Goal: Task Accomplishment & Management: Complete application form

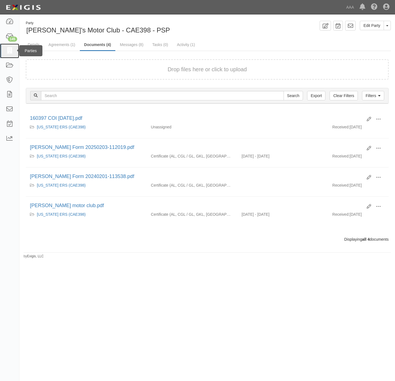
click at [7, 51] on icon at bounding box center [10, 51] width 8 height 6
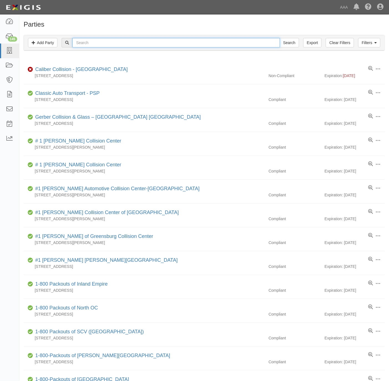
click at [88, 42] on input "text" at bounding box center [175, 42] width 207 height 9
paste input "Honda World Westmnster"
drag, startPoint x: 142, startPoint y: 45, endPoint x: 145, endPoint y: 44, distance: 3.6
click at [143, 46] on input "Honda World Westmnster" at bounding box center [175, 42] width 207 height 9
click at [145, 43] on input "Honda World Westmnster" at bounding box center [175, 42] width 207 height 9
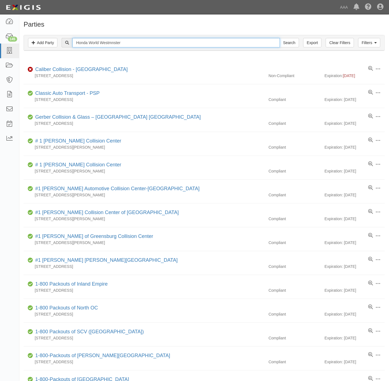
click at [145, 42] on input "Honda World Westmnster" at bounding box center [175, 42] width 207 height 9
drag, startPoint x: 145, startPoint y: 40, endPoint x: 149, endPoint y: 56, distance: 16.1
click at [146, 43] on input "Honda World Westmnster" at bounding box center [175, 42] width 207 height 9
drag, startPoint x: 149, startPoint y: 56, endPoint x: 148, endPoint y: 47, distance: 9.2
click at [149, 54] on div "Filters Add Party Clear Filters Export Honda World Westmnster Search Filters Co…" at bounding box center [204, 44] width 370 height 26
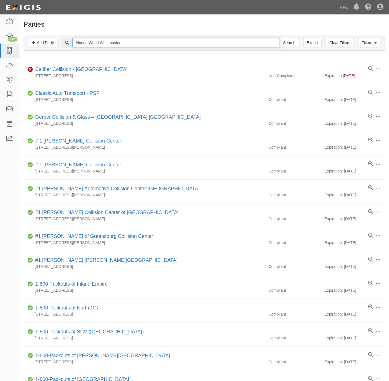
click at [148, 46] on input "Honda World Westmnster" at bounding box center [175, 42] width 207 height 9
click at [149, 43] on input "Honda World Westmnster" at bounding box center [175, 42] width 207 height 9
click at [149, 42] on input "Honda World Westmnster" at bounding box center [175, 42] width 207 height 9
paste input "Texoma Auto Care"
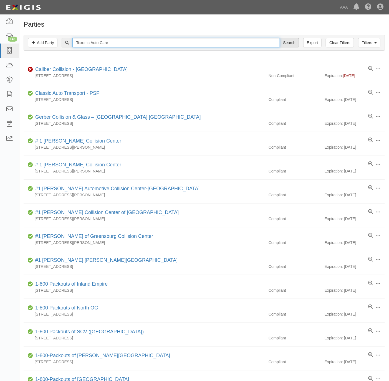
type input "Texoma Auto Care"
click at [290, 44] on input "Search" at bounding box center [289, 42] width 19 height 9
click at [122, 42] on input "text" at bounding box center [175, 42] width 207 height 9
paste input "Honda World Westmnster"
type input "Honda World Westmnster"
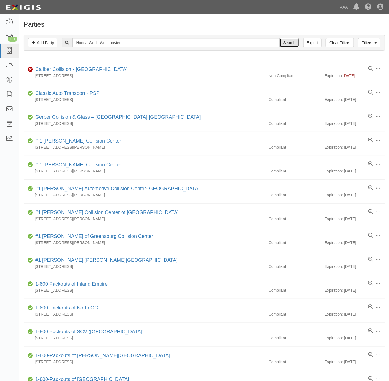
click at [282, 41] on input "Search" at bounding box center [289, 42] width 19 height 9
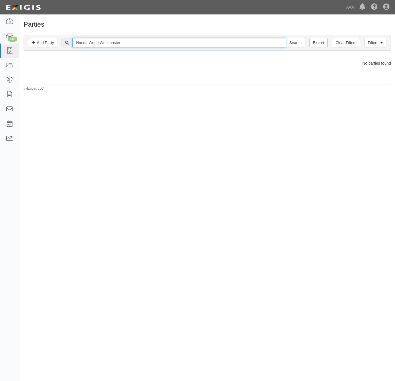
click at [111, 44] on input "Honda World Westmnster" at bounding box center [179, 42] width 214 height 9
type input "Honda World"
click at [286, 38] on input "Search" at bounding box center [295, 42] width 19 height 9
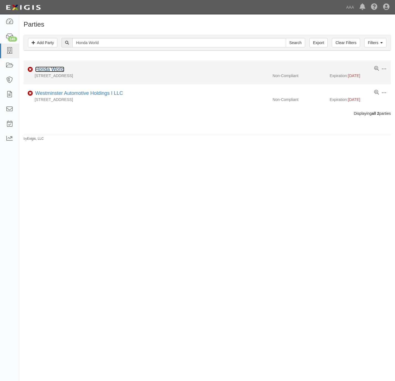
click at [49, 70] on link "Honda World" at bounding box center [49, 70] width 29 height 6
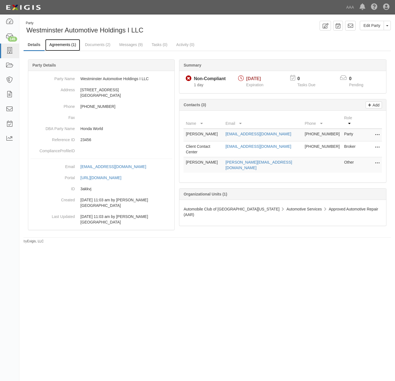
click at [63, 46] on link "Agreements (1)" at bounding box center [62, 45] width 35 height 12
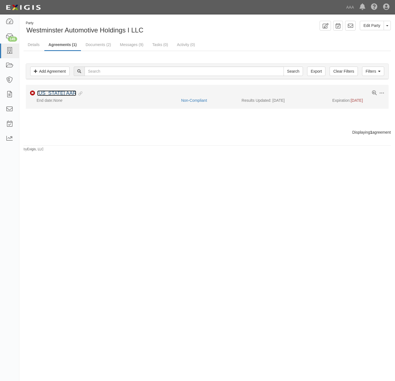
drag, startPoint x: 53, startPoint y: 95, endPoint x: 57, endPoint y: 91, distance: 6.1
click at [53, 94] on link "[US_STATE] AAR" at bounding box center [56, 93] width 39 height 6
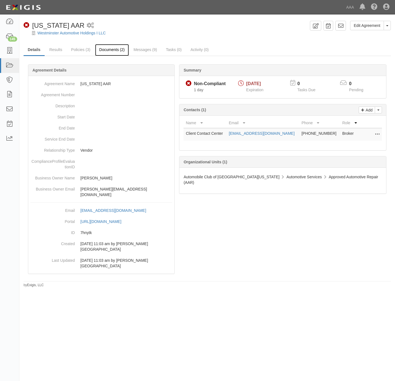
click at [105, 48] on link "Documents (2)" at bounding box center [112, 50] width 34 height 12
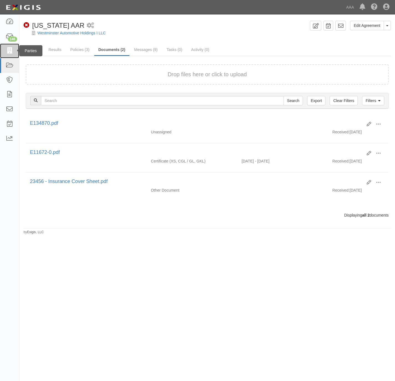
click at [11, 48] on icon at bounding box center [10, 51] width 8 height 6
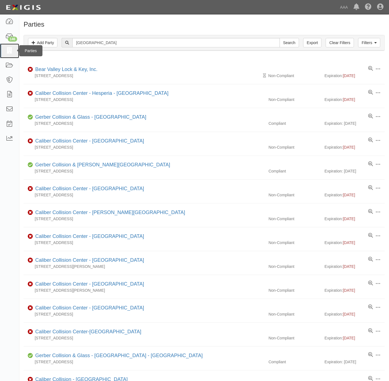
click at [5, 53] on link at bounding box center [9, 51] width 19 height 15
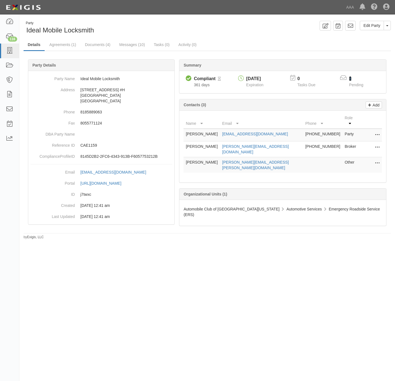
click at [351, 78] on link "1" at bounding box center [350, 78] width 2 height 5
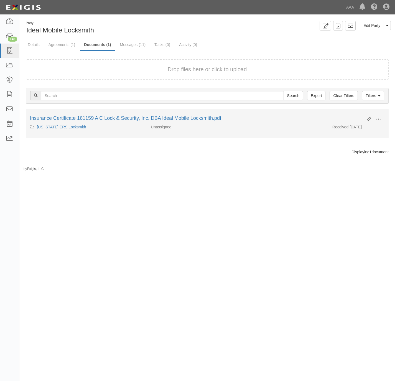
click at [378, 120] on span at bounding box center [378, 119] width 5 height 5
click at [365, 127] on link "View" at bounding box center [352, 127] width 44 height 10
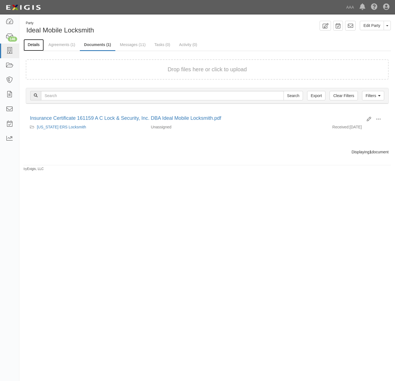
click at [36, 41] on link "Details" at bounding box center [34, 45] width 20 height 12
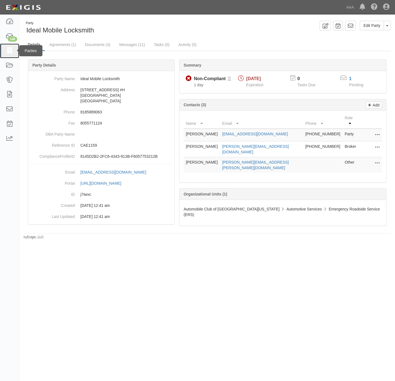
click at [11, 50] on icon at bounding box center [10, 51] width 8 height 6
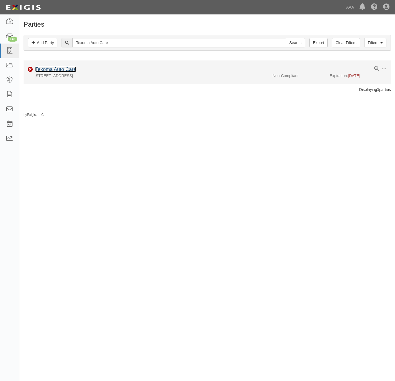
click at [47, 70] on link "Texoma Auto Care" at bounding box center [55, 70] width 41 height 6
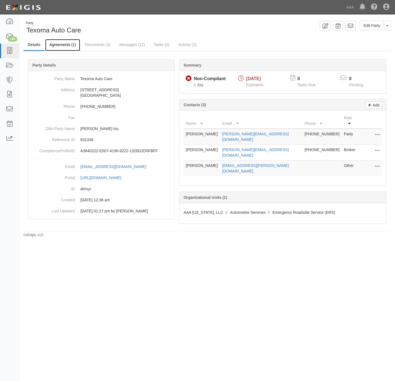
click at [64, 44] on link "Agreements (1)" at bounding box center [62, 45] width 35 height 12
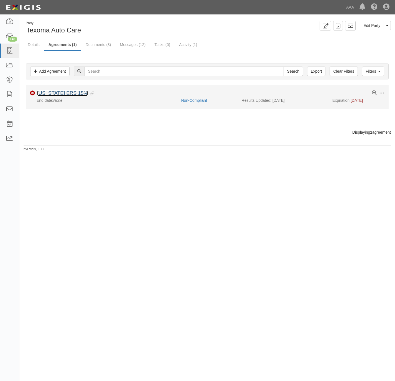
click at [45, 93] on link "[US_STATE] ERS 15%" at bounding box center [62, 93] width 51 height 6
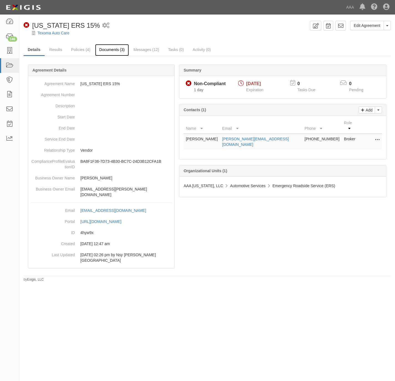
click at [101, 48] on link "Documents (3)" at bounding box center [112, 50] width 34 height 12
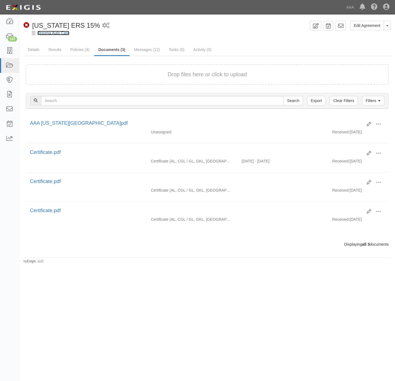
click at [46, 34] on link "Texoma Auto Care" at bounding box center [53, 33] width 32 height 4
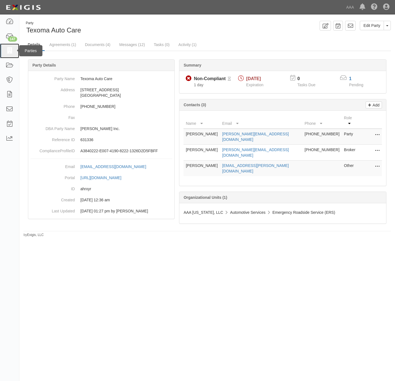
click at [5, 53] on link at bounding box center [9, 51] width 19 height 15
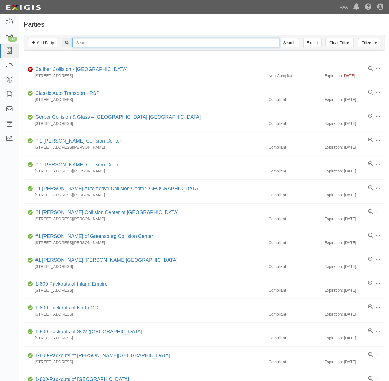
click at [93, 44] on input "text" at bounding box center [175, 42] width 207 height 9
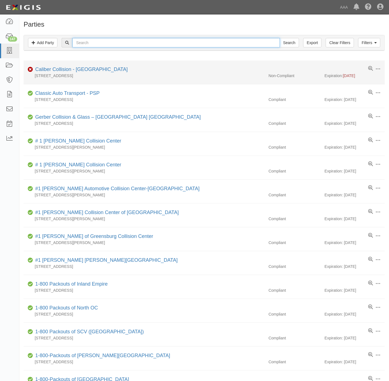
paste input "Middstate"
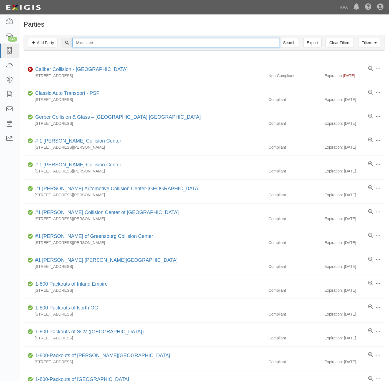
type input "Middstate"
click at [280, 38] on input "Search" at bounding box center [289, 42] width 19 height 9
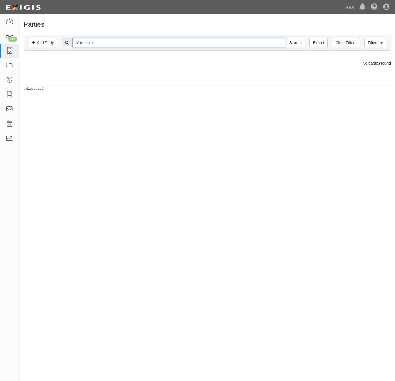
click at [84, 39] on input "Middstate" at bounding box center [179, 42] width 214 height 9
type input "Midd state"
click at [286, 38] on input "Search" at bounding box center [295, 42] width 19 height 9
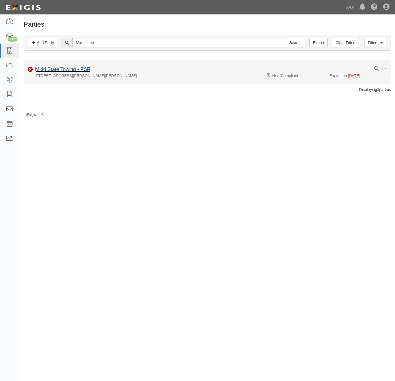
click at [48, 71] on link "Midd State Towing - PSP" at bounding box center [62, 70] width 55 height 6
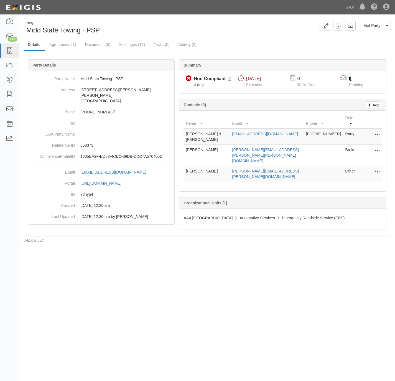
click at [350, 77] on link "1" at bounding box center [350, 78] width 2 height 5
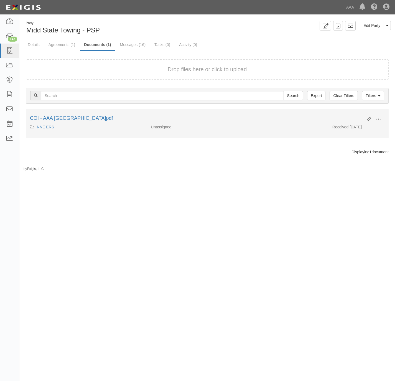
click at [380, 118] on span at bounding box center [378, 119] width 5 height 5
click at [358, 128] on link "View" at bounding box center [352, 127] width 44 height 10
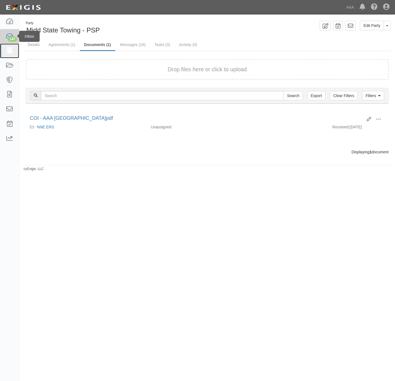
drag, startPoint x: 10, startPoint y: 49, endPoint x: 18, endPoint y: 40, distance: 11.8
click at [10, 49] on icon at bounding box center [10, 51] width 8 height 6
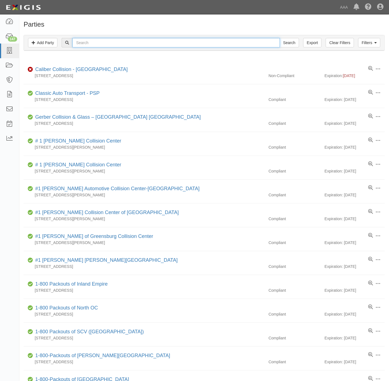
click at [114, 41] on input "text" at bounding box center [175, 42] width 207 height 9
paste input "Advanced Auto Care"
type input "Advanced Auto Care"
click at [287, 42] on input "Search" at bounding box center [289, 42] width 19 height 9
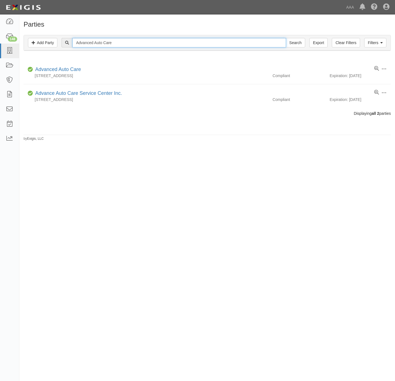
click at [91, 44] on input "Advanced Auto Care" at bounding box center [179, 42] width 214 height 9
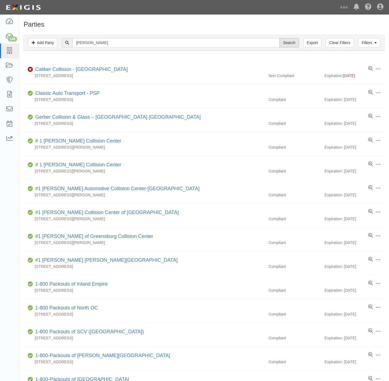
type input "[PERSON_NAME]"
click at [285, 40] on input "Search" at bounding box center [289, 42] width 19 height 9
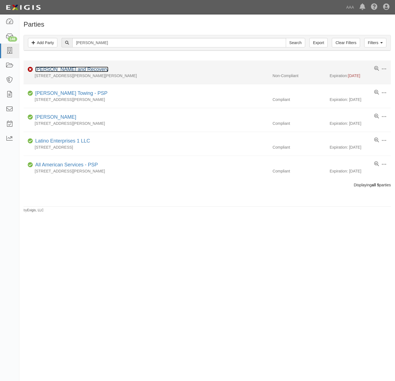
click at [60, 70] on link "[PERSON_NAME] and Recovery" at bounding box center [71, 70] width 73 height 6
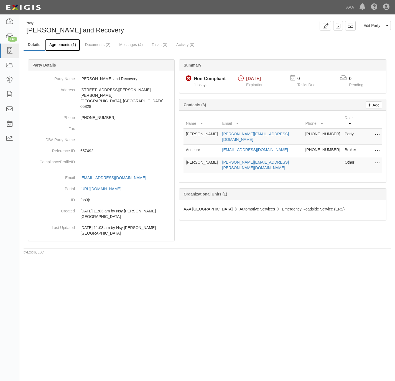
click at [58, 44] on link "Agreements (1)" at bounding box center [62, 45] width 35 height 12
click at [65, 46] on link "Agreements (1)" at bounding box center [62, 45] width 35 height 12
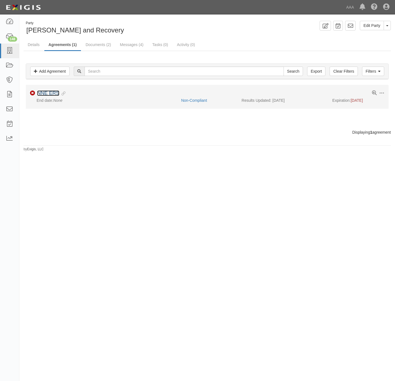
click at [45, 94] on link "NNE ERS" at bounding box center [48, 93] width 22 height 6
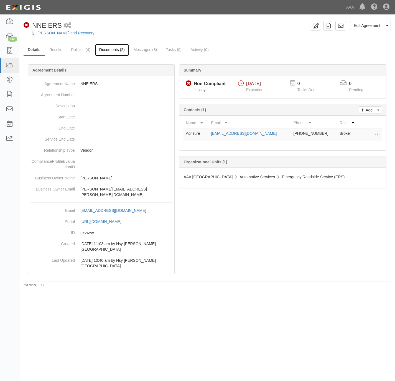
click at [107, 48] on link "Documents (2)" at bounding box center [112, 50] width 34 height 12
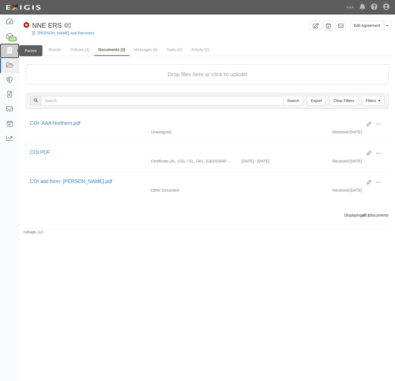
click at [12, 51] on icon at bounding box center [10, 51] width 8 height 6
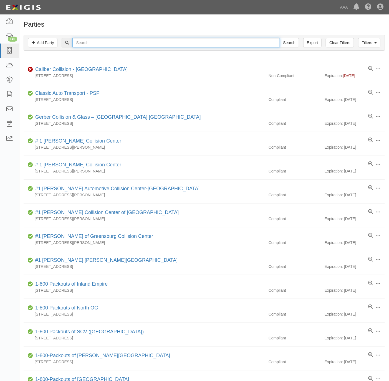
click at [176, 43] on input "text" at bounding box center [175, 42] width 207 height 9
paste input "Britain Chevrolet"
type input "Britain Chevrolet"
click at [288, 41] on input "Search" at bounding box center [289, 42] width 19 height 9
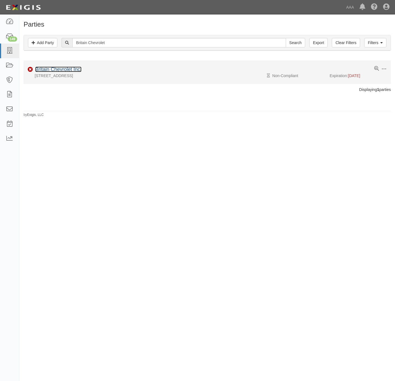
drag, startPoint x: 50, startPoint y: 70, endPoint x: 70, endPoint y: 71, distance: 20.3
click at [50, 70] on link "Britain Chevrolet Inc." at bounding box center [58, 70] width 46 height 6
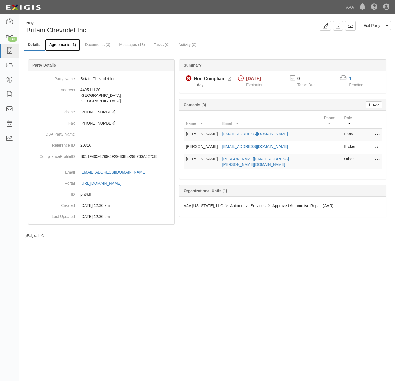
click at [65, 43] on link "Agreements (1)" at bounding box center [62, 45] width 35 height 12
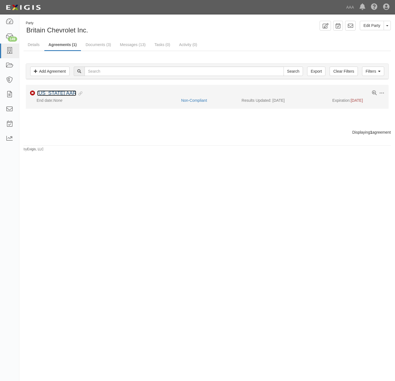
click at [47, 96] on link "Texas AAR" at bounding box center [56, 93] width 39 height 6
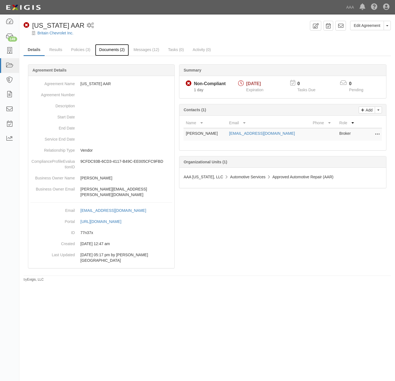
click at [107, 48] on link "Documents (2)" at bounding box center [112, 50] width 34 height 12
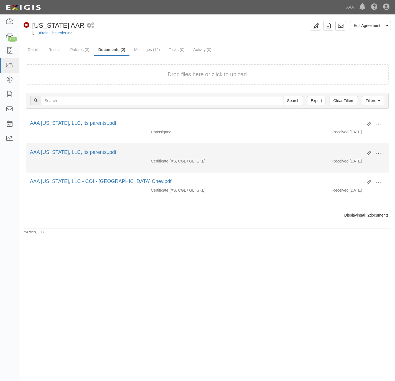
click at [379, 154] on span at bounding box center [378, 153] width 5 height 5
click at [352, 165] on link "View" at bounding box center [352, 161] width 44 height 10
click at [377, 154] on span at bounding box center [378, 153] width 5 height 5
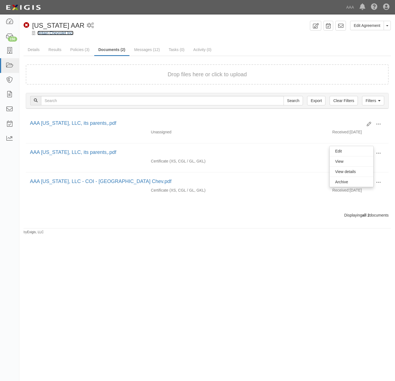
click at [55, 34] on link "Britain Chevrolet Inc." at bounding box center [55, 33] width 36 height 4
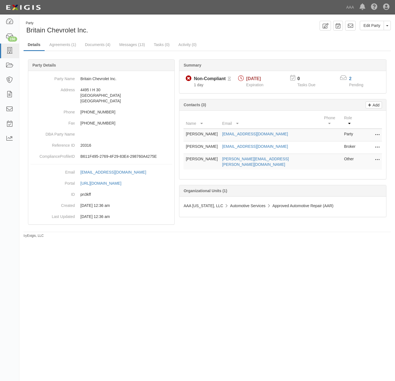
click at [199, 259] on div "Party Britain Chevrolet Inc. Edit Party Toggle Party Dropdown View Audit Trail …" at bounding box center [197, 188] width 395 height 343
drag, startPoint x: 375, startPoint y: 143, endPoint x: 377, endPoint y: 142, distance: 2.9
click at [376, 144] on button at bounding box center [376, 148] width 7 height 8
click at [361, 141] on link "Edit" at bounding box center [358, 146] width 44 height 10
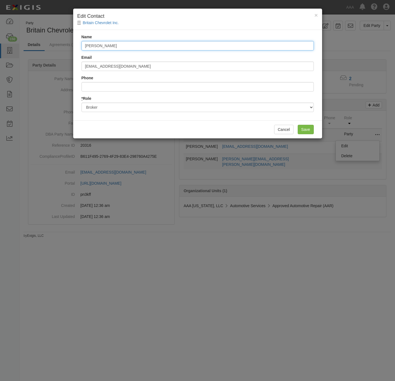
click at [182, 43] on input "Brittanie Sanchez" at bounding box center [198, 45] width 232 height 9
click at [181, 43] on input "Brittanie Sanchez" at bounding box center [198, 45] width 232 height 9
paste input "Tina Mauldin"
type input "Tina Mauldin"
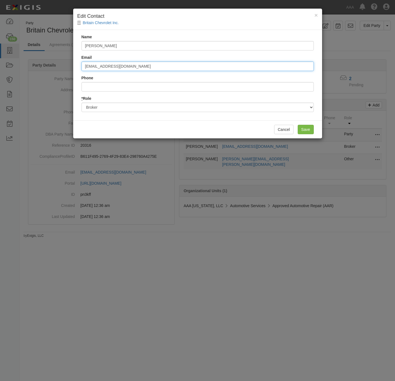
click at [163, 66] on input "bsanchez@brightlinedealer.com" at bounding box center [198, 66] width 232 height 9
click at [163, 67] on input "bsanchez@brightlinedealer.com" at bounding box center [198, 66] width 232 height 9
paste input "tmauldin"
type input "tmauldin@brightlinedealer.com"
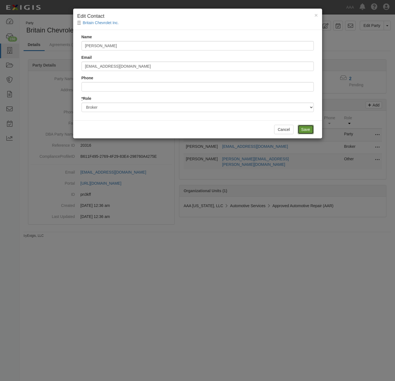
click at [306, 131] on input "Save" at bounding box center [306, 129] width 16 height 9
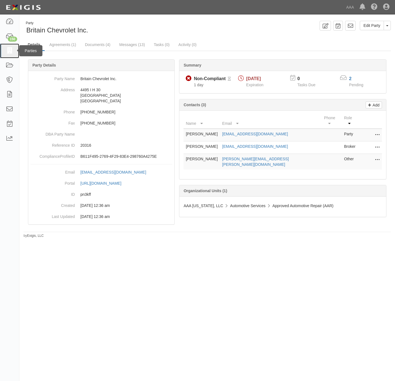
click at [8, 51] on icon at bounding box center [10, 51] width 8 height 6
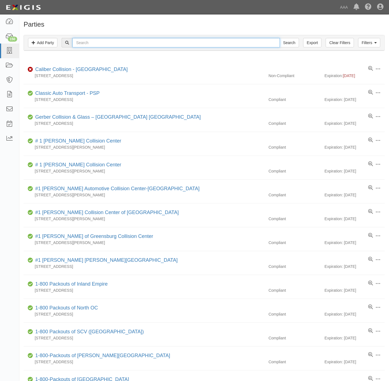
click at [124, 44] on input "text" at bounding box center [175, 42] width 207 height 9
paste input "[PERSON_NAME]'s Towin"
type input "[PERSON_NAME]'s Towin"
click at [288, 43] on input "Search" at bounding box center [289, 42] width 19 height 9
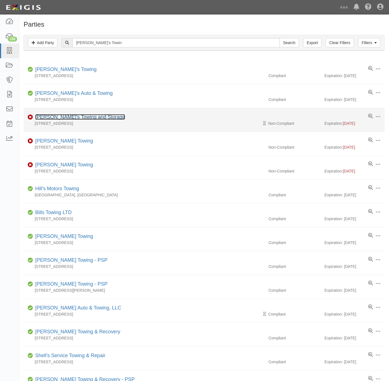
click at [58, 119] on link "[PERSON_NAME]'s Towing and Storage" at bounding box center [80, 117] width 90 height 6
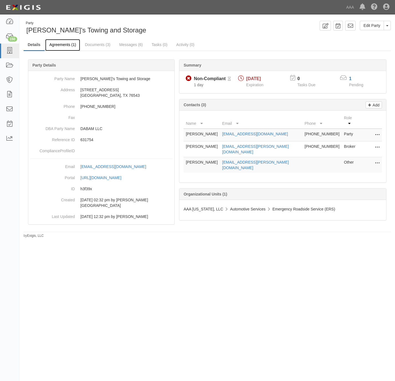
click at [65, 44] on link "Agreements (1)" at bounding box center [62, 45] width 35 height 12
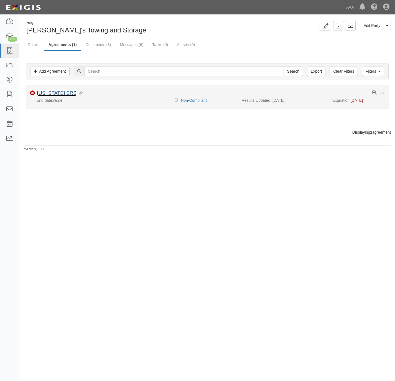
click at [44, 94] on link "[US_STATE] ERS" at bounding box center [56, 93] width 39 height 6
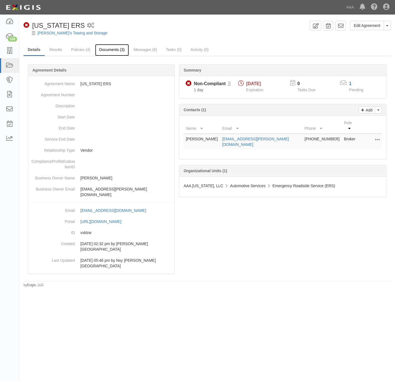
click at [102, 52] on link "Documents (3)" at bounding box center [112, 50] width 34 height 12
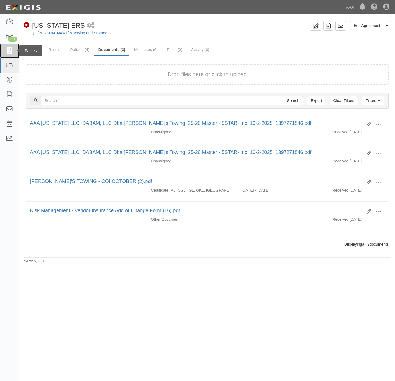
click at [11, 49] on icon at bounding box center [10, 51] width 8 height 6
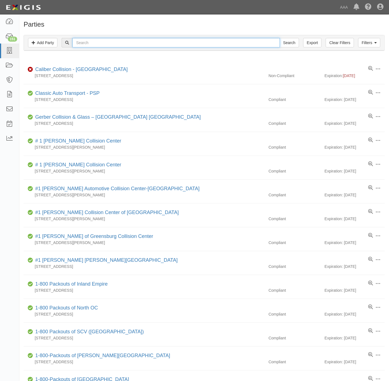
click at [176, 42] on input "text" at bounding box center [175, 42] width 207 height 9
type input "hatch"
click at [280, 38] on input "Search" at bounding box center [289, 42] width 19 height 9
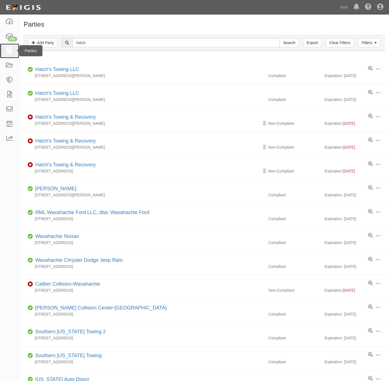
click at [10, 53] on icon at bounding box center [10, 51] width 8 height 6
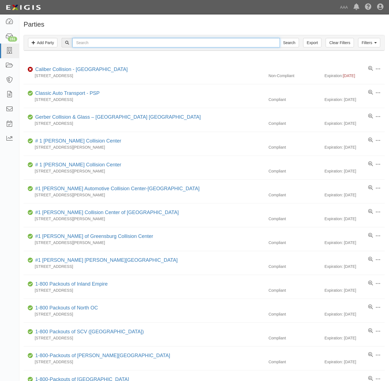
click at [119, 43] on input "text" at bounding box center [175, 42] width 207 height 9
paste input "Advanced Auto Care"
type input "Advanced Auto Care"
click at [291, 45] on input "Search" at bounding box center [289, 42] width 19 height 9
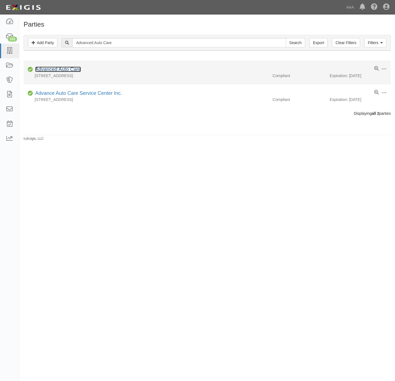
click at [70, 70] on link "Advanced Auto Care" at bounding box center [58, 70] width 46 height 6
click at [67, 69] on link "Advanced Auto Care" at bounding box center [58, 70] width 46 height 6
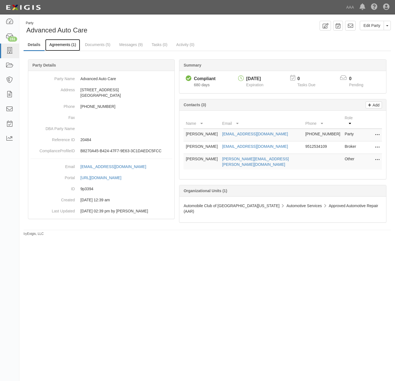
click at [56, 43] on link "Agreements (1)" at bounding box center [62, 45] width 35 height 12
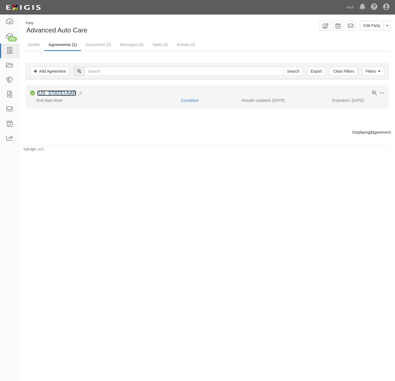
drag, startPoint x: 43, startPoint y: 93, endPoint x: 48, endPoint y: 90, distance: 6.0
click at [43, 93] on link "[US_STATE] AAR" at bounding box center [56, 93] width 39 height 6
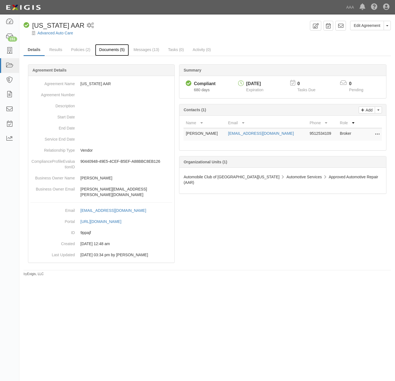
click at [108, 49] on link "Documents (5)" at bounding box center [112, 50] width 34 height 12
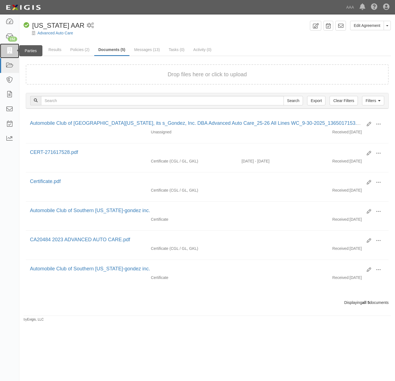
click at [10, 52] on icon at bounding box center [10, 51] width 8 height 6
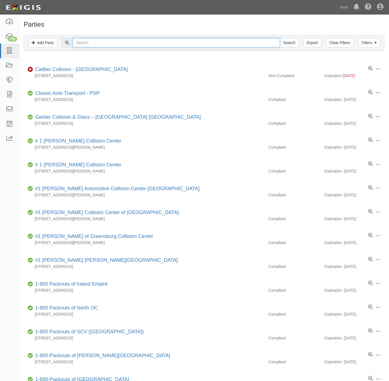
click at [87, 43] on input "text" at bounding box center [175, 42] width 207 height 9
paste input "#631611"
type input "631611"
click at [280, 38] on input "Search" at bounding box center [289, 42] width 19 height 9
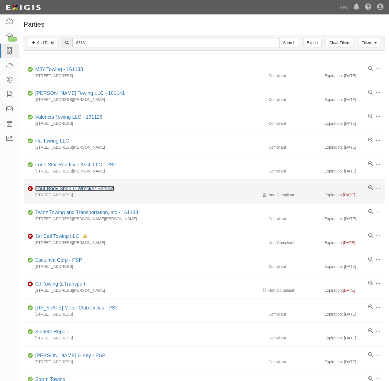
click at [79, 191] on link "Four Body Shop & Wrecker Service" at bounding box center [74, 189] width 79 height 6
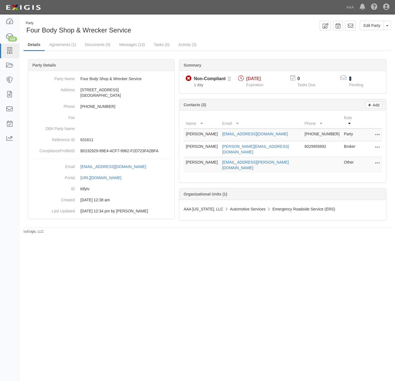
click at [350, 79] on link "1" at bounding box center [350, 78] width 2 height 5
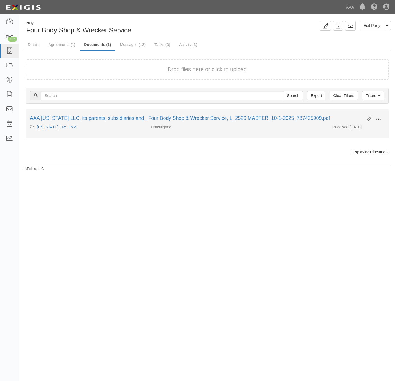
click at [376, 118] on span at bounding box center [378, 119] width 5 height 5
click at [352, 127] on link "View" at bounding box center [352, 127] width 44 height 10
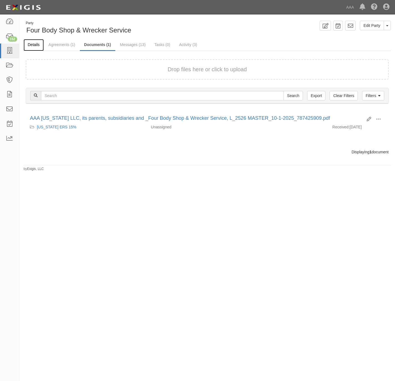
click at [34, 44] on link "Details" at bounding box center [34, 45] width 20 height 12
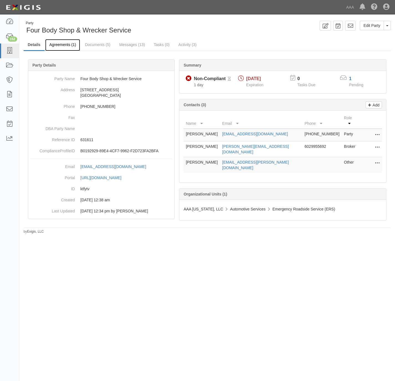
click at [63, 47] on link "Agreements (1)" at bounding box center [62, 45] width 35 height 12
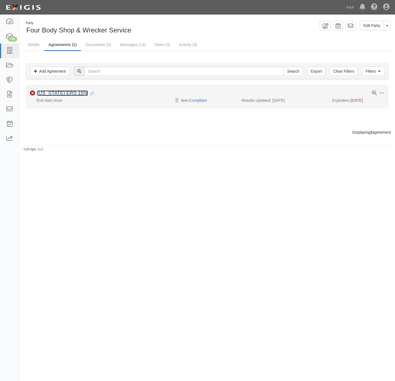
click at [47, 94] on link "[US_STATE] ERS 15%" at bounding box center [62, 93] width 51 height 6
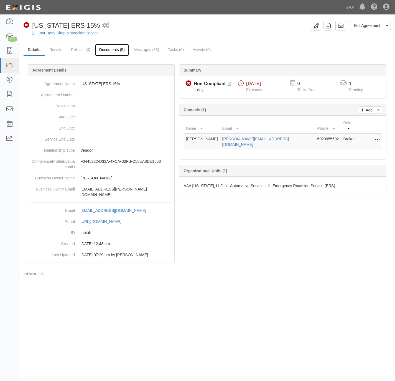
click at [103, 47] on link "Documents (5)" at bounding box center [112, 50] width 34 height 12
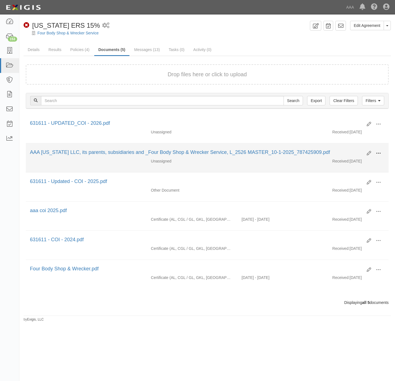
click at [381, 151] on button at bounding box center [379, 153] width 12 height 9
click at [351, 184] on link "Archive" at bounding box center [352, 182] width 44 height 10
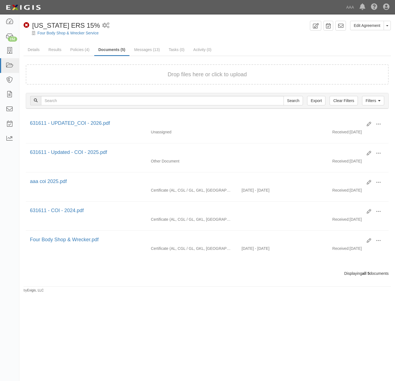
click at [255, 30] on div "Four Body Shop & Wrecker Service" at bounding box center [212, 33] width 368 height 6
click at [6, 48] on icon at bounding box center [10, 51] width 8 height 6
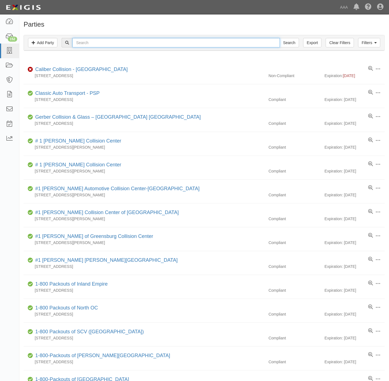
click at [87, 45] on input "text" at bounding box center [175, 42] width 207 height 9
paste input "Momentum Volkswagen"
type input "Momentum Volkswagen"
click at [280, 38] on input "Search" at bounding box center [289, 42] width 19 height 9
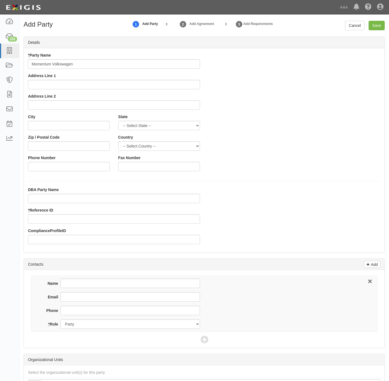
type input "Momentum Volkswagen"
click at [84, 195] on input "DBA Party Name" at bounding box center [114, 198] width 172 height 9
paste input "Sonic Momentum VWA, LLC"
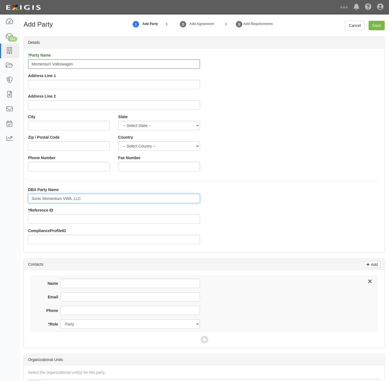
type input "Sonic Momentum VWA, LLC"
click at [57, 222] on input "* Reference ID" at bounding box center [114, 218] width 172 height 9
paste input "25203"
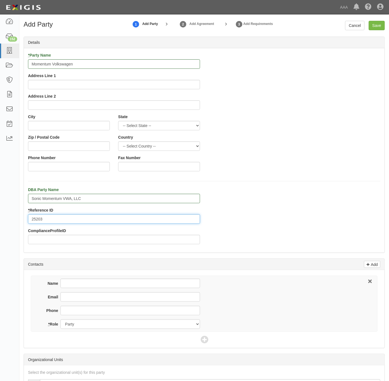
type input "25203"
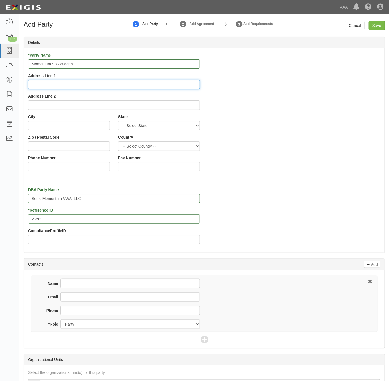
click at [85, 88] on input "Address Line 1" at bounding box center [114, 84] width 172 height 9
paste input "2405 Richmond Ave"
type input "2405 Richmond Ave"
click at [68, 125] on input "City" at bounding box center [69, 125] width 82 height 9
paste input "Houston,"
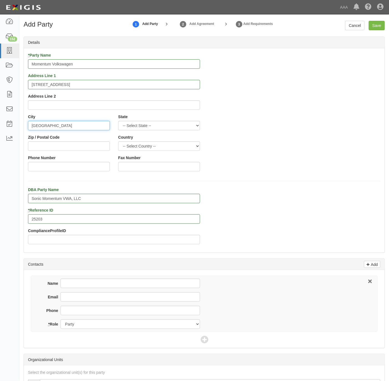
type input "Houston"
select select "TX"
type input "77079"
click at [75, 171] on input "Phone Number" at bounding box center [69, 166] width 82 height 9
paste input "[PHONE_NUMBER]"
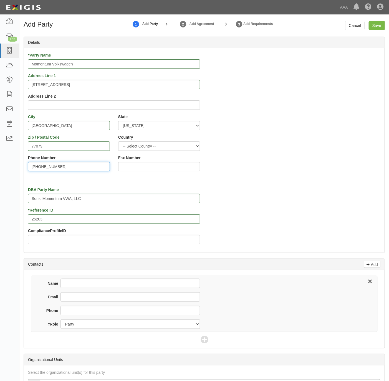
type input "832-758-3733"
click at [91, 309] on input "Phone" at bounding box center [130, 310] width 140 height 9
paste input "832-758-3733"
type input "832-758-3733"
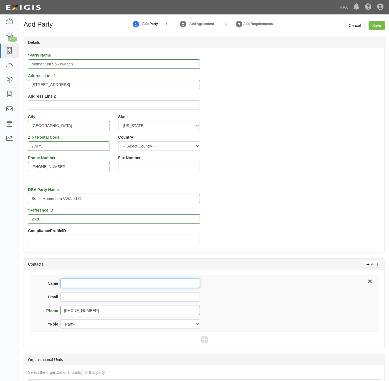
click at [99, 283] on input "Name" at bounding box center [130, 283] width 140 height 9
paste input "Shawn Sharp"
type input "Shawn Sharp"
click at [139, 293] on input "Email" at bounding box center [130, 296] width 140 height 9
paste input "shawn.d.sharp@momentumvolkswagen.com"
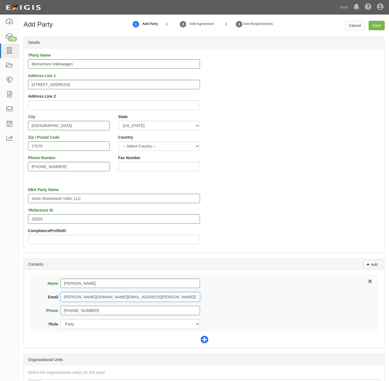
type input "shawn.d.sharp@momentumvolkswagen.com"
click at [204, 335] on div "Name Shawn Sharp Email shawn.d.sharp@momentumvolkswagen.com Phone 832-758-3733 …" at bounding box center [204, 309] width 361 height 78
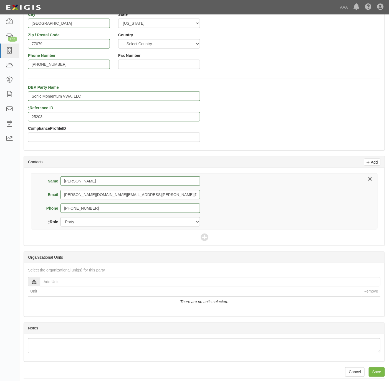
scroll to position [108, 0]
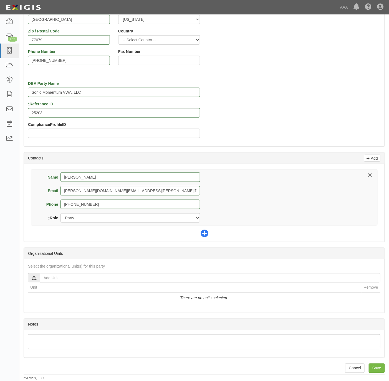
click at [207, 232] on icon at bounding box center [205, 234] width 8 height 8
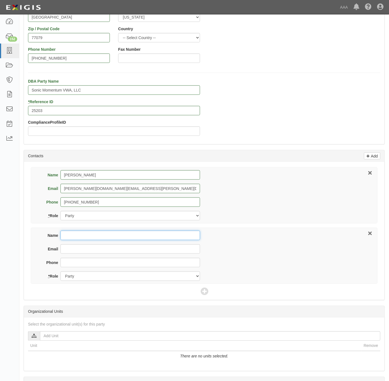
click at [106, 239] on input "Name" at bounding box center [130, 235] width 140 height 9
paste input "Lockton Companies, LLC"
type input "Lockton Companies, LLC"
click at [148, 252] on input "Email" at bounding box center [130, 248] width 140 height 9
paste input "southeast-tsa@lockton.com"
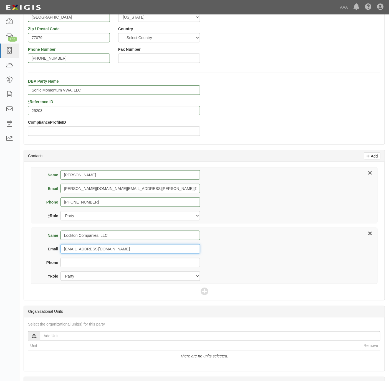
type input "southeast-tsa@lockton.com"
click at [118, 258] on div "Email southeast-tsa@lockton.com" at bounding box center [120, 251] width 159 height 14
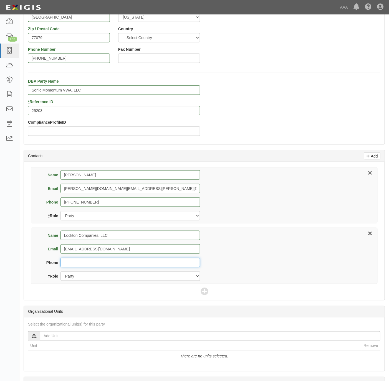
click at [113, 264] on input "Phone" at bounding box center [130, 262] width 140 height 9
paste input "404-460-3600"
type input "404-460-3600"
drag, startPoint x: 120, startPoint y: 275, endPoint x: 120, endPoint y: 278, distance: 3.3
click at [120, 275] on select "Party Broker Other" at bounding box center [130, 276] width 140 height 9
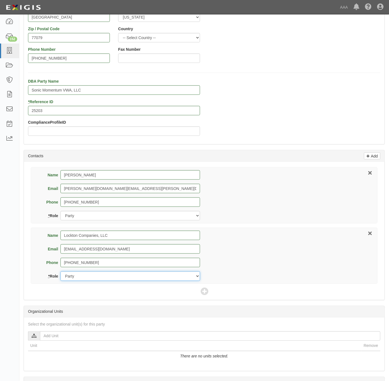
select select "Broker"
click at [60, 273] on select "Party Broker Other" at bounding box center [130, 276] width 140 height 9
click at [206, 292] on icon at bounding box center [205, 292] width 8 height 8
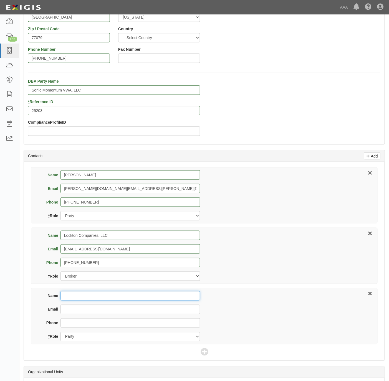
click at [77, 299] on input "Name" at bounding box center [130, 295] width 140 height 9
paste input "Bradley Holmes"
type input "Bradley Holmes"
type input "holmes.bradley@ace.aaa.com"
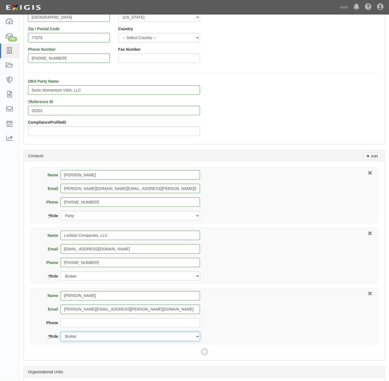
select select "Other"
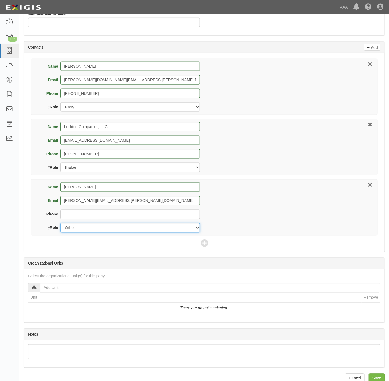
scroll to position [230, 0]
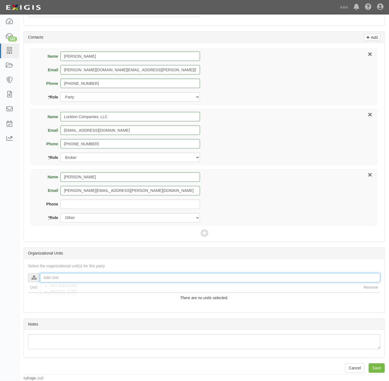
click at [101, 277] on input "text" at bounding box center [210, 277] width 340 height 9
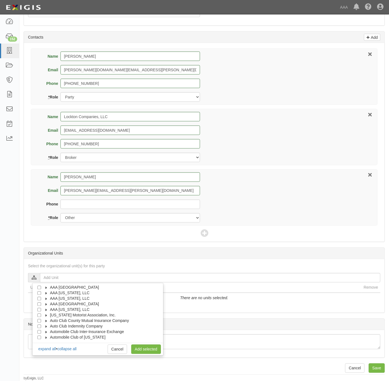
click at [69, 308] on span "AAA Texas, LLC" at bounding box center [70, 310] width 40 height 4
click at [67, 316] on span "Automotive Services" at bounding box center [73, 315] width 36 height 4
click at [49, 326] on input "Approved Automotive Repair (AAR)" at bounding box center [49, 327] width 4 height 4
checkbox input "true"
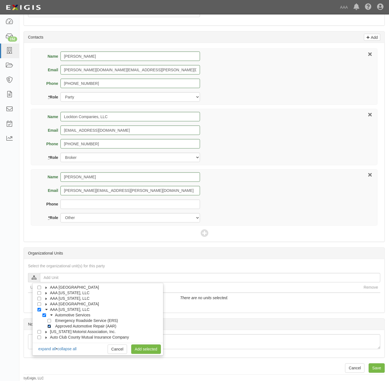
checkbox input "true"
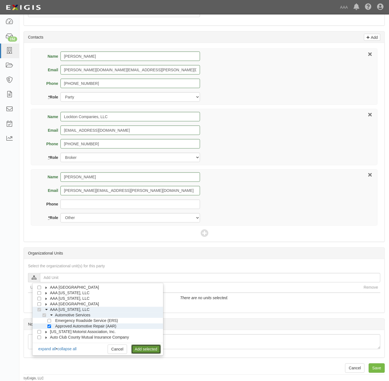
click at [144, 351] on link "Add selected" at bounding box center [146, 349] width 30 height 9
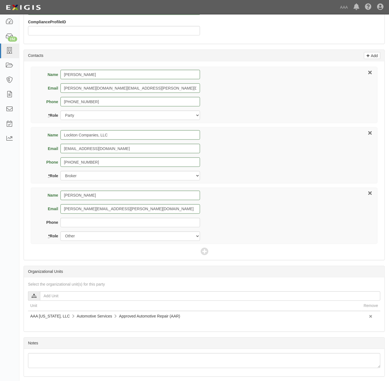
scroll to position [231, 0]
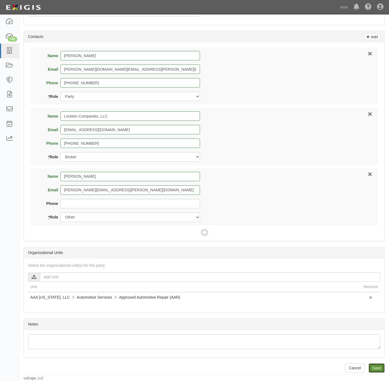
click at [382, 366] on input "Save" at bounding box center [377, 368] width 16 height 9
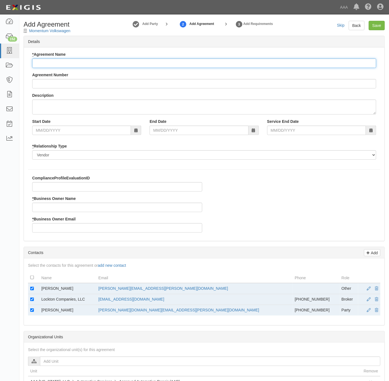
click at [113, 66] on input "* Agreement Name" at bounding box center [204, 63] width 344 height 9
type input "[US_STATE] AAR"
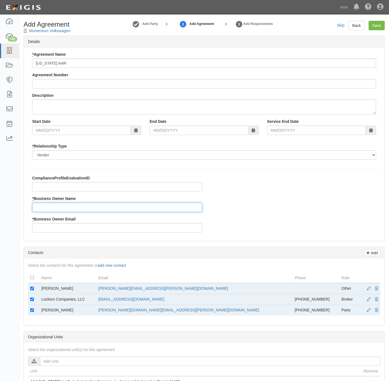
click at [82, 206] on input "* Business Owner Name" at bounding box center [117, 207] width 170 height 9
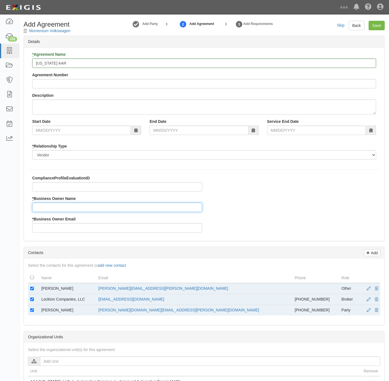
paste input "[PERSON_NAME]"
type input "[PERSON_NAME]"
drag, startPoint x: 196, startPoint y: 290, endPoint x: 129, endPoint y: 292, distance: 67.4
click at [129, 292] on td "[PERSON_NAME][EMAIL_ADDRESS][PERSON_NAME][DOMAIN_NAME]" at bounding box center [194, 288] width 196 height 11
copy link "[PERSON_NAME][EMAIL_ADDRESS][PERSON_NAME][DOMAIN_NAME]"
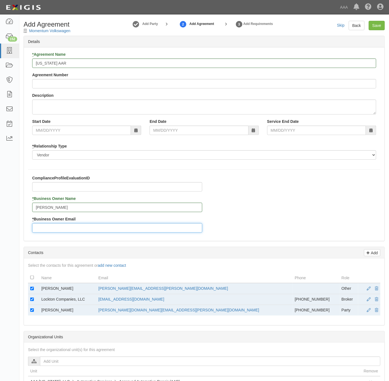
drag, startPoint x: 129, startPoint y: 292, endPoint x: 82, endPoint y: 229, distance: 78.5
click at [82, 229] on input "* Business Owner Email" at bounding box center [117, 227] width 170 height 9
paste input "[PERSON_NAME][EMAIL_ADDRESS][PERSON_NAME][DOMAIN_NAME]"
type input "[PERSON_NAME][EMAIL_ADDRESS][PERSON_NAME][DOMAIN_NAME]"
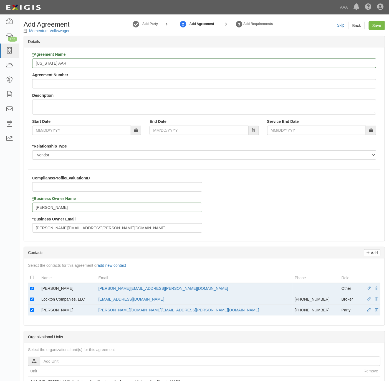
click at [34, 292] on td at bounding box center [33, 288] width 11 height 11
click at [32, 290] on input "checkbox" at bounding box center [32, 289] width 4 height 4
checkbox input "false"
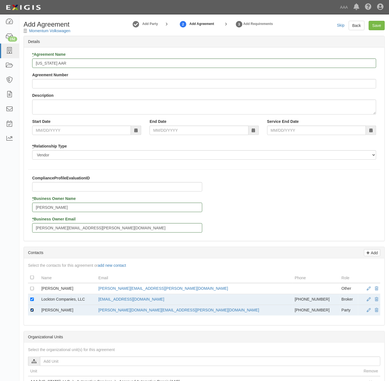
drag, startPoint x: 31, startPoint y: 313, endPoint x: 44, endPoint y: 305, distance: 15.0
click at [31, 312] on input "checkbox" at bounding box center [32, 310] width 4 height 4
checkbox input "false"
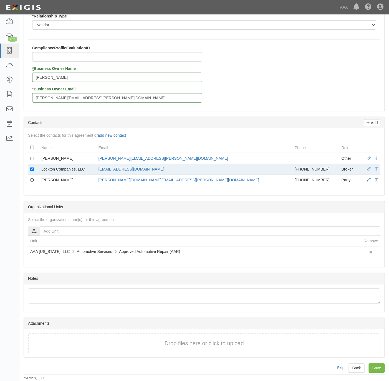
scroll to position [134, 0]
click at [384, 369] on input "Save" at bounding box center [377, 368] width 16 height 9
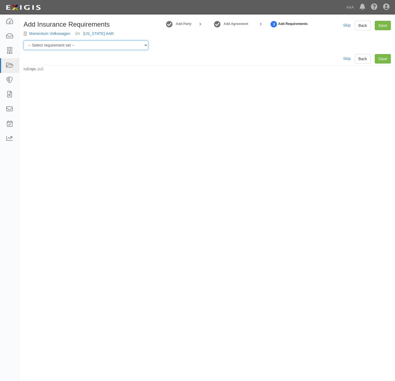
click at [104, 46] on select "-- Select requirement set -- AAA East Central AAR AAA East Central ERS AAA East…" at bounding box center [86, 45] width 125 height 9
select select "16682"
click at [24, 41] on select "-- Select requirement set -- AAA East Central AAR AAA East Central ERS AAA East…" at bounding box center [86, 45] width 125 height 9
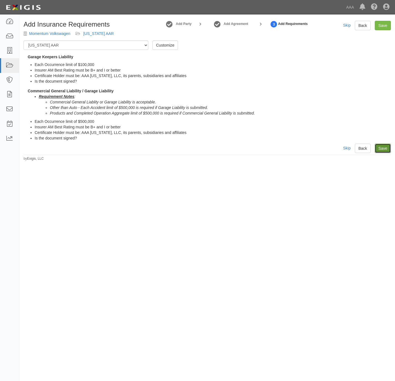
click at [380, 149] on link "Save" at bounding box center [383, 148] width 16 height 9
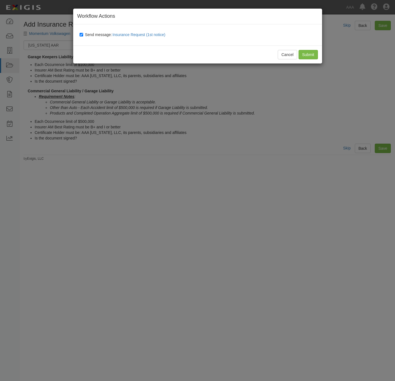
drag, startPoint x: 90, startPoint y: 33, endPoint x: 93, endPoint y: 33, distance: 3.4
click at [91, 33] on span "Send message: Insurance Request (1st notice)" at bounding box center [126, 34] width 83 height 4
click at [83, 33] on input "Send message: Insurance Request (1st notice)" at bounding box center [82, 34] width 4 height 4
checkbox input "false"
click at [304, 55] on input "Submit" at bounding box center [308, 54] width 19 height 9
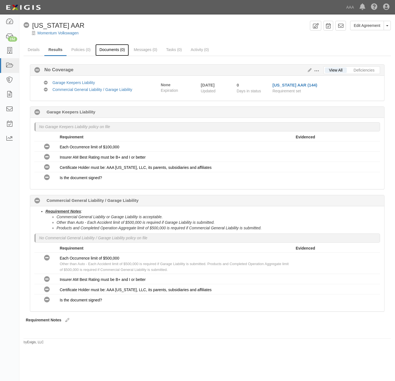
click at [118, 49] on link "Documents (0)" at bounding box center [112, 50] width 34 height 12
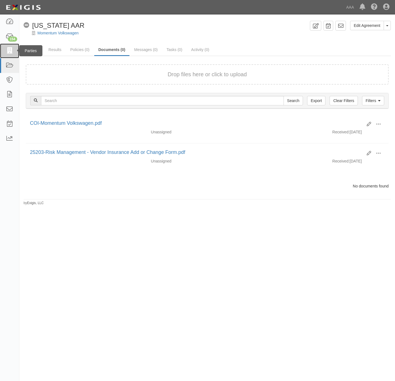
click at [6, 51] on icon at bounding box center [10, 51] width 8 height 6
